Goal: Transaction & Acquisition: Purchase product/service

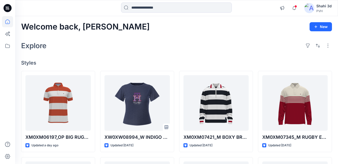
click at [168, 1] on div "Notifications Your style XM0XM06197_OP BIG RUGBY SS POLO RF_PROTO_V01 is ready …" at bounding box center [176, 8] width 323 height 16
click at [165, 9] on input at bounding box center [176, 8] width 111 height 10
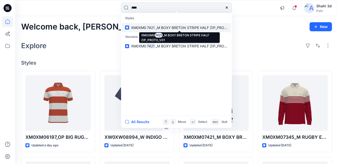
type input "****"
click at [143, 26] on span "XM0XM0" at bounding box center [138, 27] width 15 height 4
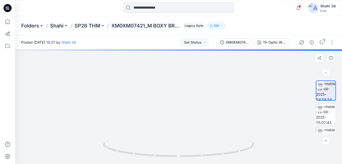
drag, startPoint x: 177, startPoint y: 118, endPoint x: 168, endPoint y: 98, distance: 22.0
click at [169, 88] on img at bounding box center [178, 48] width 339 height 229
drag, startPoint x: 170, startPoint y: 84, endPoint x: 176, endPoint y: 58, distance: 25.9
click at [171, 55] on img at bounding box center [172, 34] width 339 height 257
click at [176, 158] on foreignobject at bounding box center [179, 161] width 6 height 6
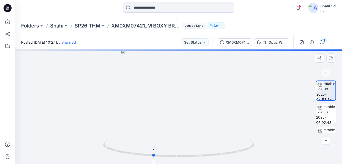
drag, startPoint x: 181, startPoint y: 155, endPoint x: 149, endPoint y: 152, distance: 31.6
click at [148, 151] on icon at bounding box center [179, 148] width 152 height 19
drag, startPoint x: 187, startPoint y: 120, endPoint x: 187, endPoint y: 100, distance: 19.4
click at [187, 99] on div at bounding box center [178, 106] width 327 height 114
drag, startPoint x: 228, startPoint y: 121, endPoint x: 220, endPoint y: 14, distance: 107.3
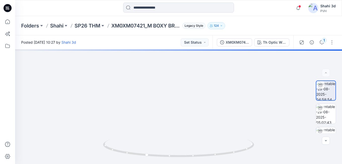
click at [220, 13] on div "Notifications Your style XM0XM06197_OP BIG RUGBY SS POLO RF_PROTO_V01 is ready …" at bounding box center [171, 82] width 342 height 164
drag, startPoint x: 222, startPoint y: 59, endPoint x: 222, endPoint y: 128, distance: 69.0
drag, startPoint x: 227, startPoint y: 92, endPoint x: 228, endPoint y: 88, distance: 3.5
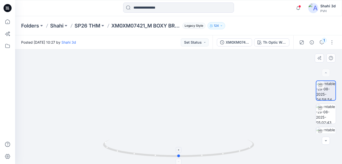
drag, startPoint x: 170, startPoint y: 157, endPoint x: 204, endPoint y: 153, distance: 34.8
click at [204, 153] on icon at bounding box center [179, 148] width 152 height 19
